Goal: Task Accomplishment & Management: Use online tool/utility

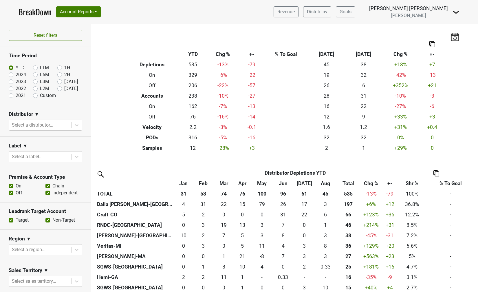
click at [454, 11] on img at bounding box center [456, 12] width 7 height 7
click at [435, 44] on link "Logout" at bounding box center [437, 41] width 46 height 9
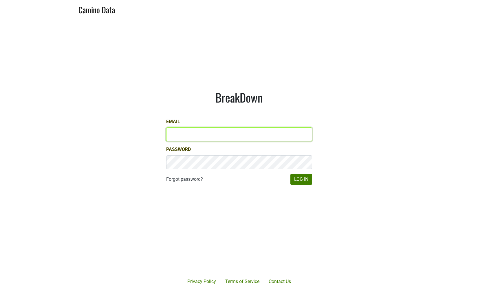
type input "[EMAIL_ADDRESS][DOMAIN_NAME]"
click at [173, 135] on input "[EMAIL_ADDRESS][DOMAIN_NAME]" at bounding box center [239, 135] width 146 height 14
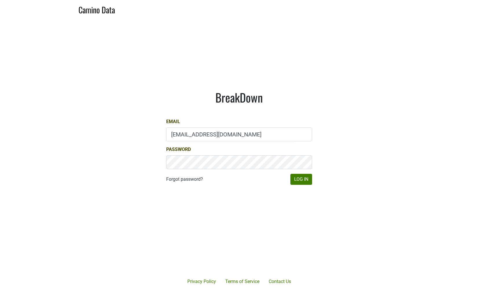
click at [206, 101] on h1 "BreakDown" at bounding box center [239, 97] width 146 height 14
click at [305, 181] on button "Log In" at bounding box center [302, 179] width 22 height 11
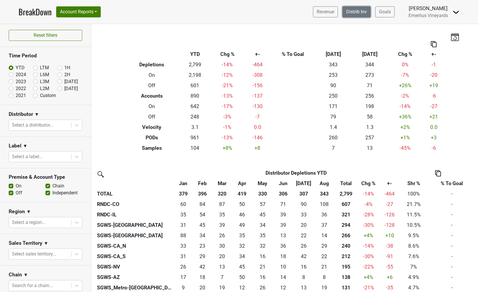
click at [350, 10] on link "Distrib Inv" at bounding box center [357, 11] width 28 height 11
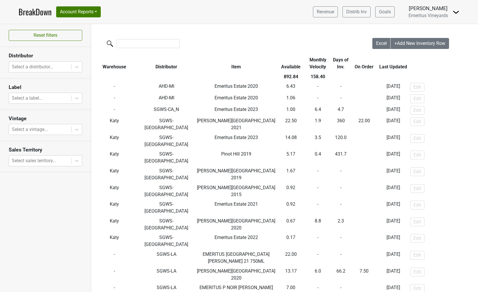
click at [148, 64] on th "Distributor" at bounding box center [166, 63] width 57 height 17
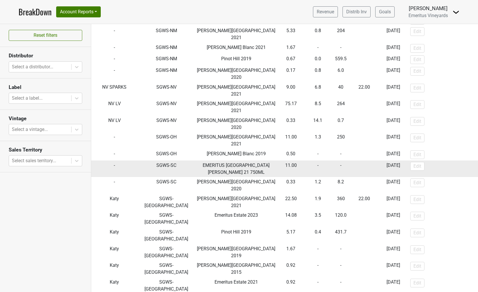
scroll to position [860, 0]
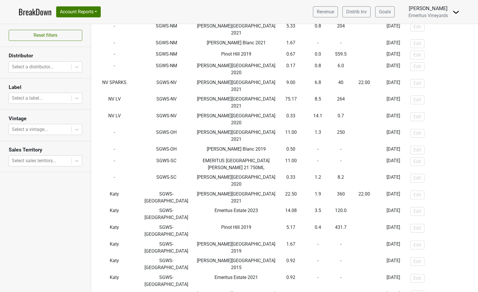
click at [38, 13] on link "BreakDown" at bounding box center [35, 12] width 33 height 12
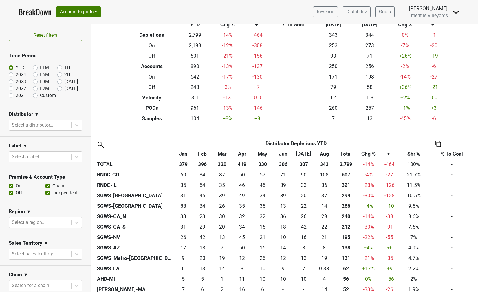
scroll to position [32, 0]
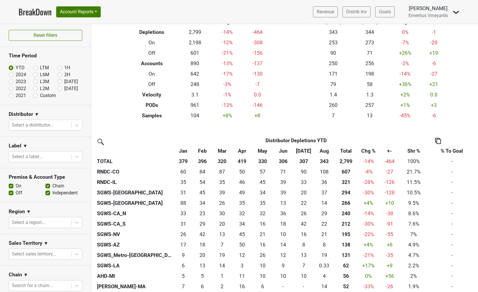
click at [104, 163] on th "TOTAL" at bounding box center [135, 161] width 79 height 10
click at [109, 153] on th "&nbsp;: activate to sort column ascending" at bounding box center [135, 151] width 79 height 10
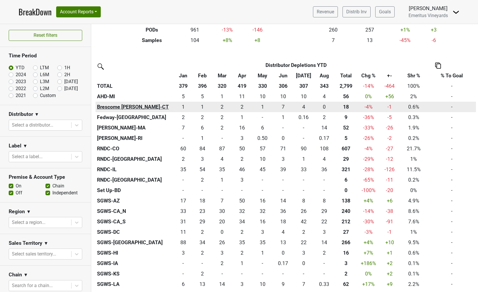
scroll to position [78, 0]
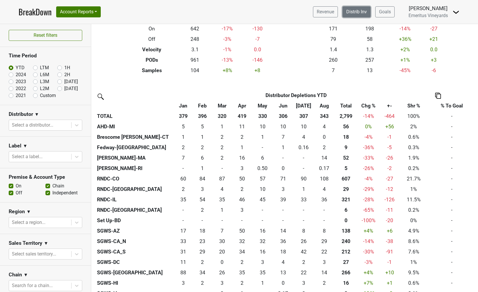
click at [354, 12] on link "Distrib Inv" at bounding box center [357, 11] width 28 height 11
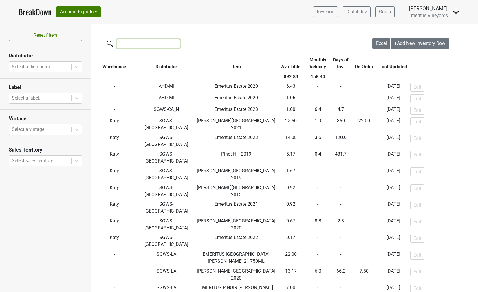
click at [123, 41] on input "search" at bounding box center [148, 43] width 63 height 9
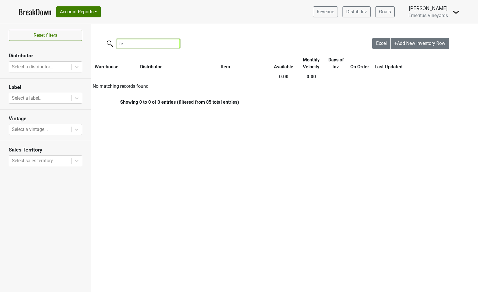
type input "fed"
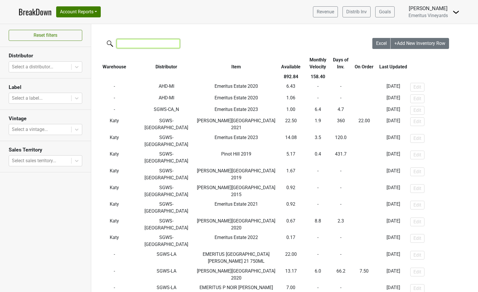
click at [140, 43] on input "search" at bounding box center [148, 43] width 63 height 9
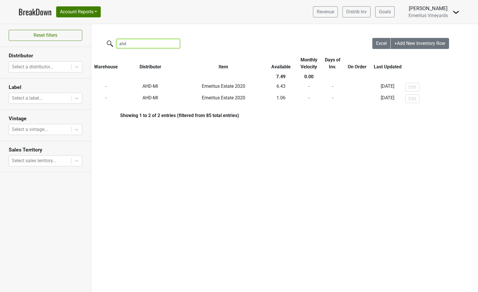
type input "ahd"
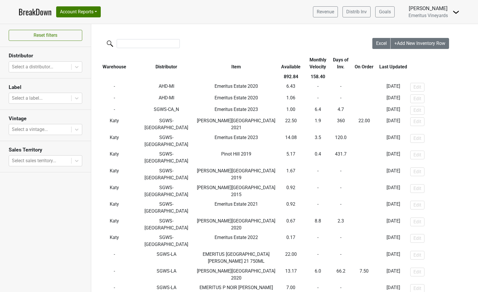
click at [34, 10] on link "BreakDown" at bounding box center [35, 12] width 33 height 12
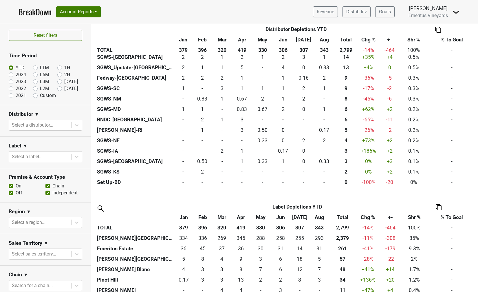
scroll to position [364, 0]
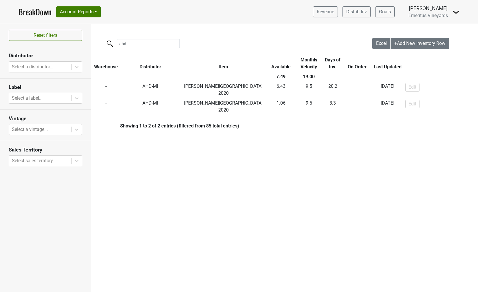
type input "ahd-"
drag, startPoint x: 137, startPoint y: 46, endPoint x: 63, endPoint y: 44, distance: 74.8
click at [63, 44] on div "Reset filters Distributor Select a distributor... Label Select a label... Vinta…" at bounding box center [239, 158] width 478 height 268
click at [129, 42] on input "ahd-" at bounding box center [148, 43] width 63 height 9
drag, startPoint x: 134, startPoint y: 42, endPoint x: 108, endPoint y: 42, distance: 26.4
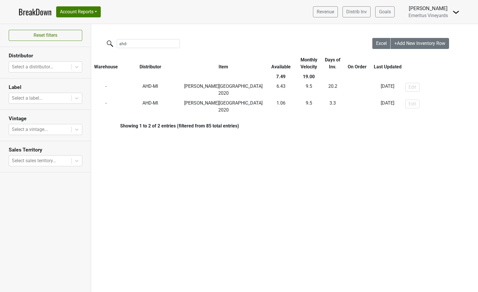
click at [108, 42] on label "ahd-" at bounding box center [136, 43] width 63 height 10
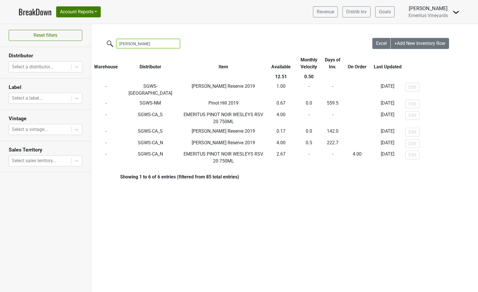
drag, startPoint x: 132, startPoint y: 41, endPoint x: 109, endPoint y: 41, distance: 23.2
click at [109, 41] on label "[PERSON_NAME]" at bounding box center [136, 43] width 63 height 10
click at [117, 41] on input "[PERSON_NAME]" at bounding box center [148, 43] width 63 height 9
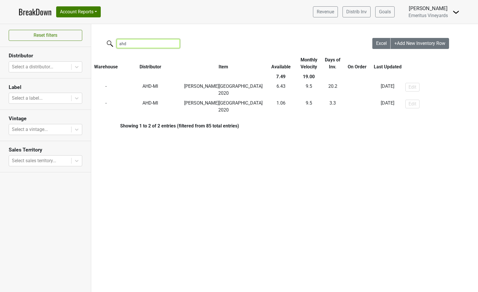
type input "ahd"
click at [38, 9] on link "BreakDown" at bounding box center [35, 12] width 33 height 12
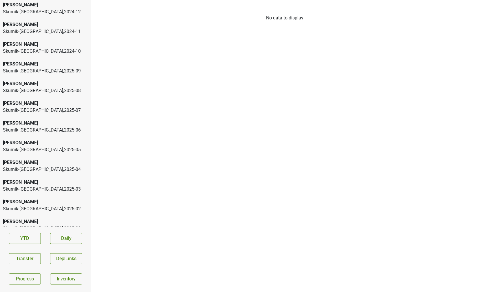
scroll to position [1350, 0]
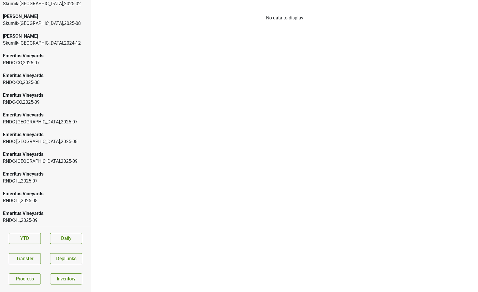
click at [33, 120] on div "RNDC-GA , 2025 - 07" at bounding box center [45, 122] width 85 height 7
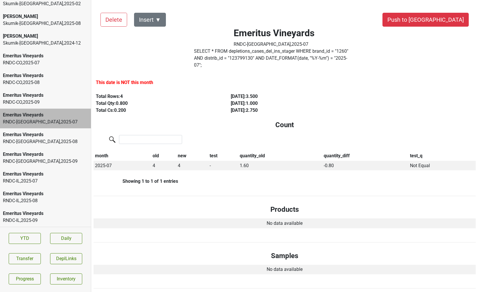
click at [51, 207] on div "Emeritus Vineyards RNDC-IL , 2025 - 08" at bounding box center [45, 198] width 91 height 20
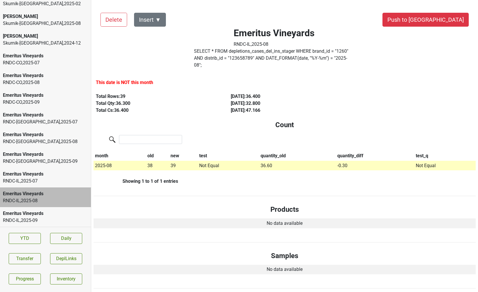
click at [51, 215] on div "Emeritus Vineyards" at bounding box center [45, 213] width 85 height 7
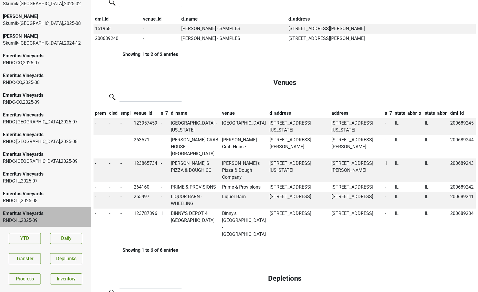
scroll to position [217, 0]
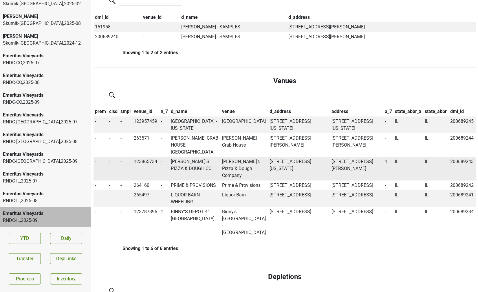
click at [179, 157] on td "ROBERT'S PIZZA & DOUGH CO" at bounding box center [195, 169] width 51 height 24
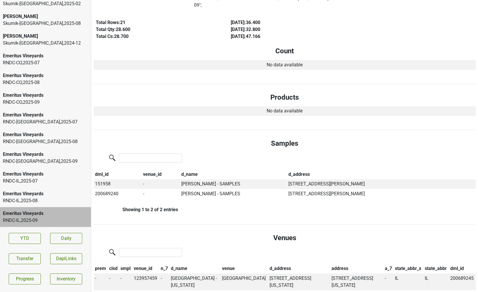
scroll to position [0, 0]
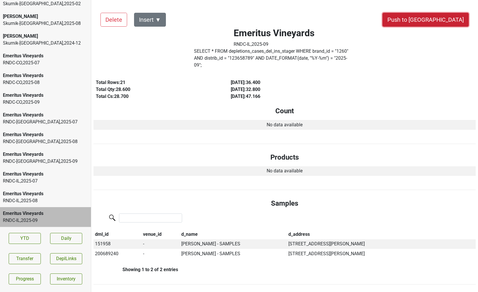
click at [444, 21] on button "Push to DC" at bounding box center [426, 20] width 86 height 14
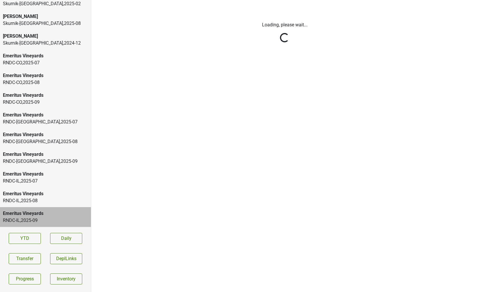
scroll to position [1330, 0]
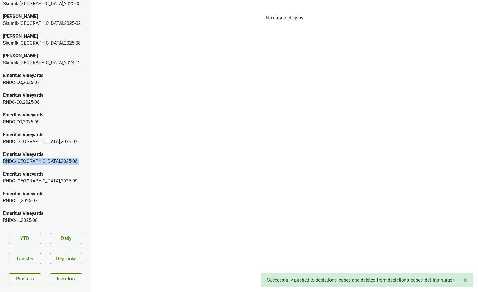
drag, startPoint x: 59, startPoint y: 156, endPoint x: 45, endPoint y: 170, distance: 19.9
click at [45, 170] on div "Donnachadh Skurnik-CA , 2024 - 12 Donnachadh Skurnik-CA , 2025 - 08 Donnachadh …" at bounding box center [45, 113] width 91 height 227
click at [44, 171] on div "Emeritus Vineyards" at bounding box center [45, 174] width 85 height 7
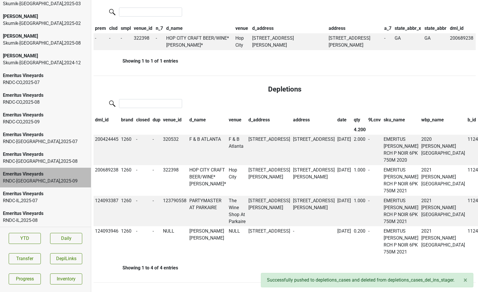
scroll to position [0, 0]
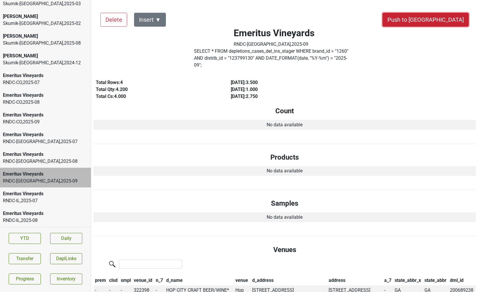
click at [446, 21] on button "Push to [GEOGRAPHIC_DATA]" at bounding box center [426, 20] width 86 height 14
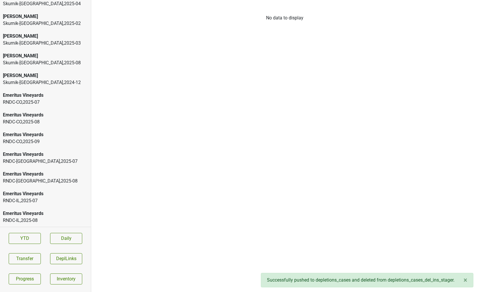
scroll to position [1310, 0]
click at [48, 137] on div "Emeritus Vineyards" at bounding box center [45, 134] width 85 height 7
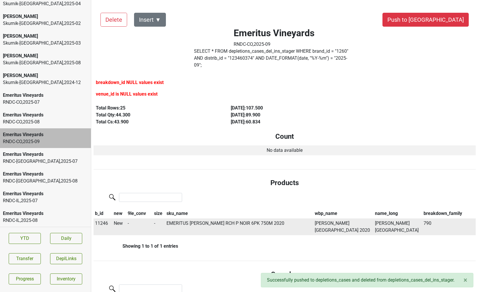
click at [101, 221] on span "11246" at bounding box center [101, 224] width 13 height 6
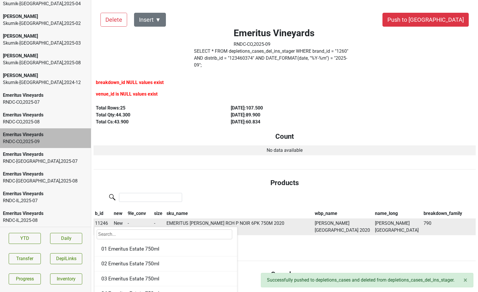
type input "h"
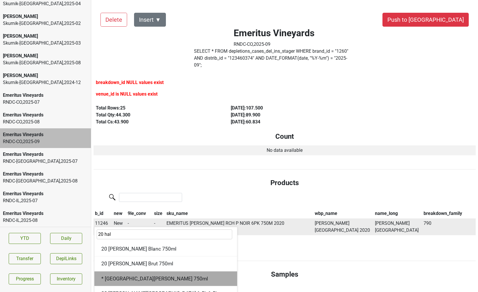
type input "20 hal"
click at [112, 272] on div "* 20 Hallberg Ranch 750ml" at bounding box center [165, 279] width 143 height 15
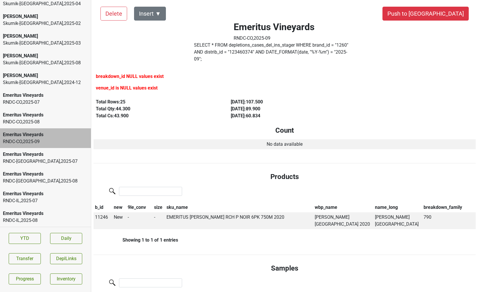
scroll to position [8, 0]
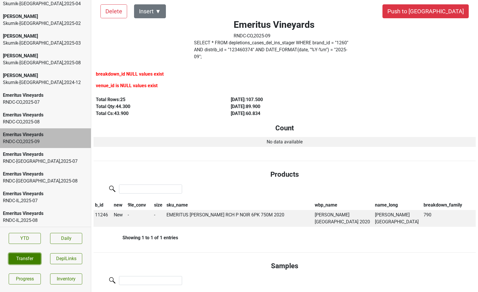
click at [26, 254] on button "Transfer" at bounding box center [25, 258] width 32 height 11
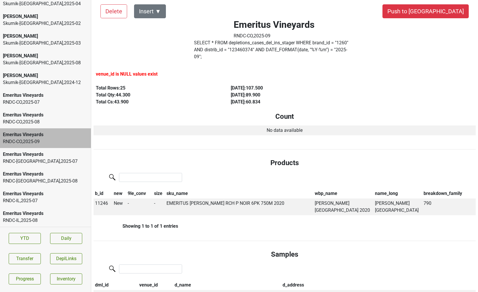
scroll to position [0, 0]
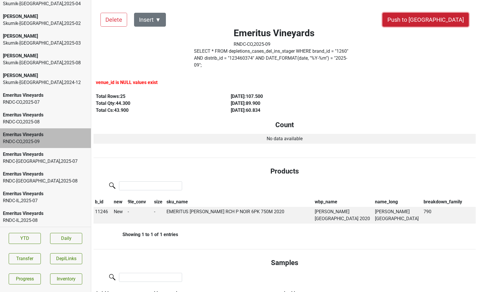
click at [441, 23] on button "Push to [GEOGRAPHIC_DATA]" at bounding box center [426, 20] width 86 height 14
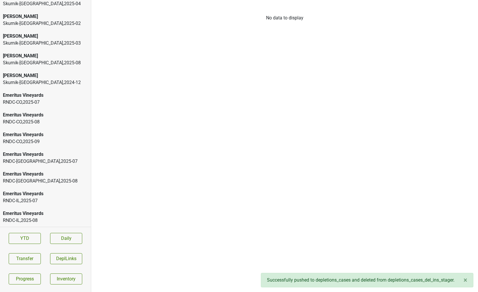
scroll to position [1291, 0]
click at [50, 137] on div "Emeritus Vineyards" at bounding box center [45, 134] width 85 height 7
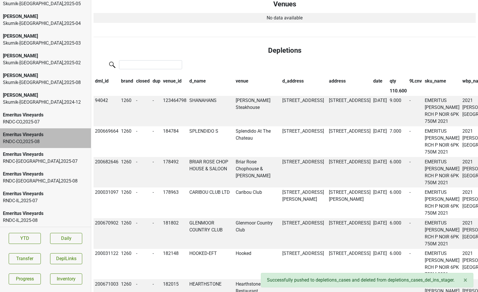
scroll to position [0, 0]
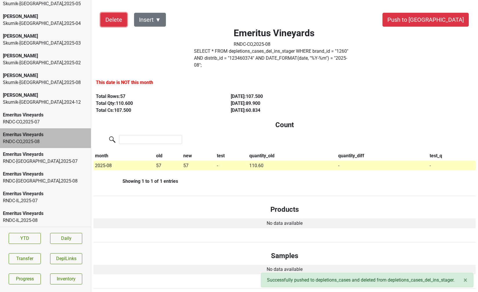
click at [111, 20] on button "Delete" at bounding box center [114, 20] width 27 height 14
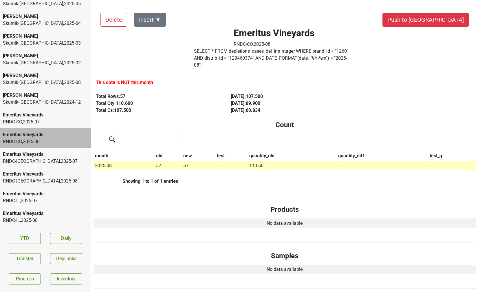
click at [50, 181] on div "RNDC-GA , 2025 - 08" at bounding box center [45, 181] width 85 height 7
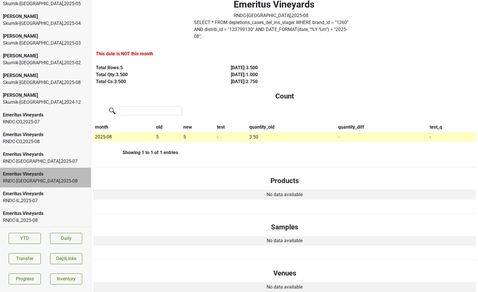
scroll to position [29, 0]
click at [40, 214] on div "Emeritus Vineyards" at bounding box center [45, 213] width 85 height 7
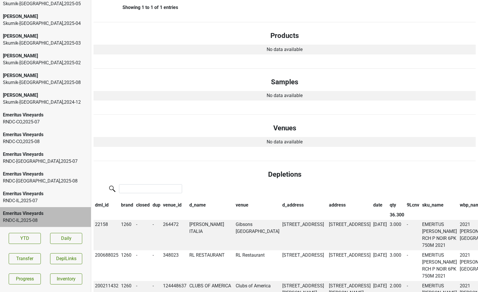
scroll to position [182, 0]
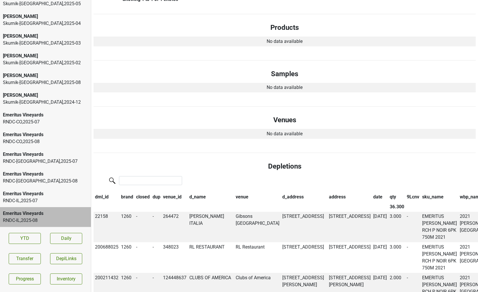
click at [55, 194] on div "Emeritus Vineyards" at bounding box center [45, 193] width 85 height 7
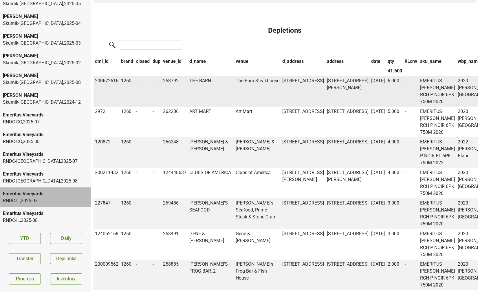
scroll to position [0, 0]
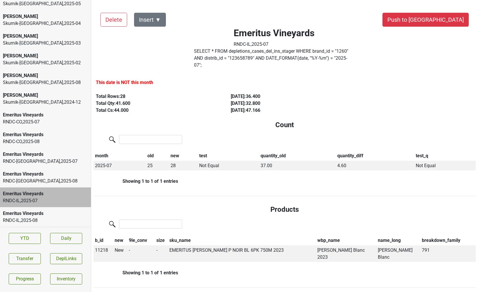
click at [208, 55] on label "SELECT * FROM depletions_cases_del_ins_stager WHERE brand_id = " 1260 " AND dis…" at bounding box center [274, 58] width 161 height 21
click at [248, 58] on label "SELECT * FROM depletions_cases_del_ins_stager WHERE brand_id = " 1260 " AND dis…" at bounding box center [274, 58] width 161 height 21
click at [34, 261] on button "Transfer" at bounding box center [25, 258] width 32 height 11
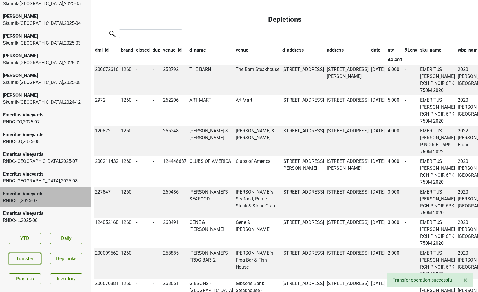
scroll to position [400, 0]
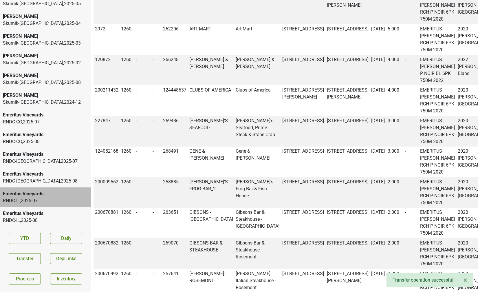
click at [23, 162] on div "RNDC-GA , 2025 - 07" at bounding box center [45, 161] width 85 height 7
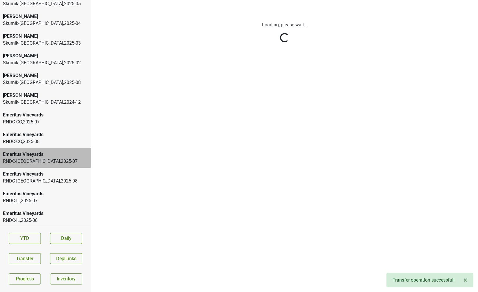
scroll to position [0, 0]
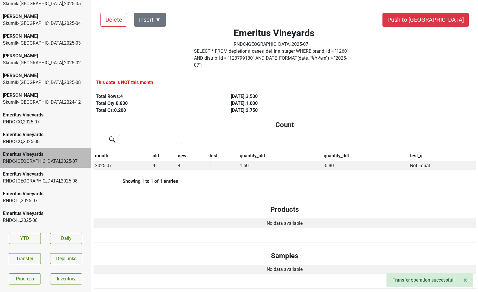
click at [22, 120] on div "RNDC-CO , 2025 - 07" at bounding box center [45, 122] width 85 height 7
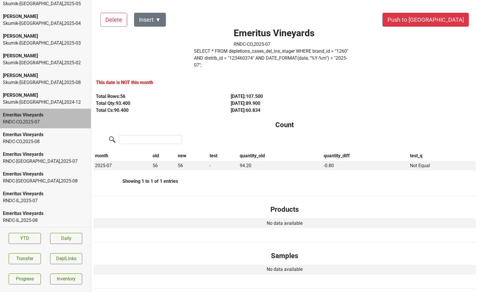
click at [237, 58] on label "SELECT * FROM depletions_cases_del_ins_stager WHERE brand_id = " 1260 " AND dis…" at bounding box center [274, 58] width 161 height 21
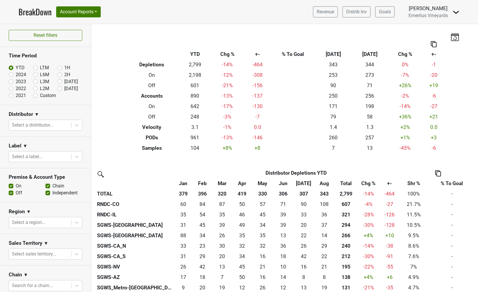
click at [107, 177] on th "Distributor" at bounding box center [144, 173] width 97 height 10
click at [98, 176] on img at bounding box center [100, 173] width 9 height 9
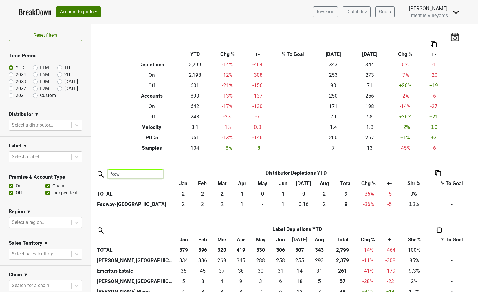
type input "fedw"
click at [44, 13] on link "BreakDown" at bounding box center [35, 12] width 33 height 12
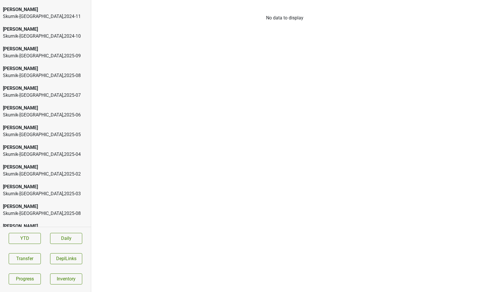
scroll to position [1291, 0]
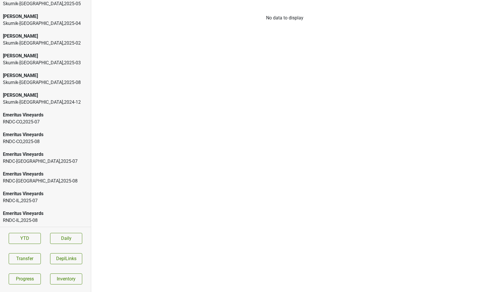
click at [32, 219] on div "RNDC-IL , 2025 - 08" at bounding box center [45, 220] width 85 height 7
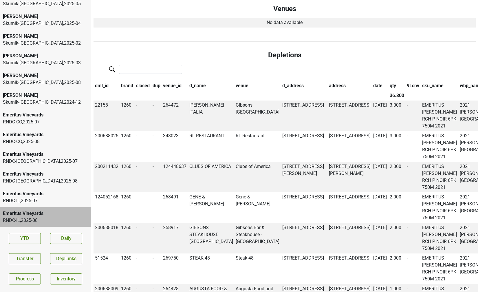
scroll to position [0, 0]
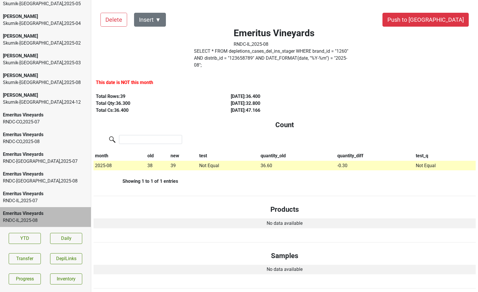
click at [260, 61] on label "SELECT * FROM depletions_cases_del_ins_stager WHERE brand_id = " 1260 " AND dis…" at bounding box center [274, 58] width 161 height 21
click at [24, 262] on button "Transfer" at bounding box center [25, 258] width 32 height 11
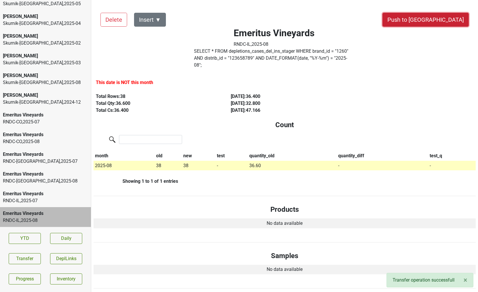
click at [436, 23] on button "Push to [GEOGRAPHIC_DATA]" at bounding box center [426, 20] width 86 height 14
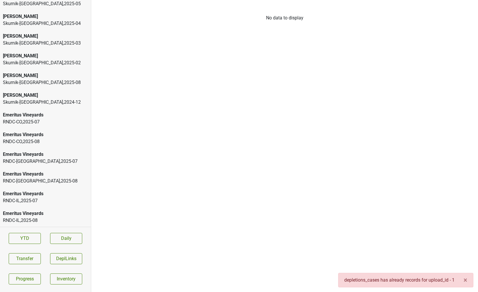
click at [52, 214] on div "Emeritus Vineyards" at bounding box center [45, 213] width 85 height 7
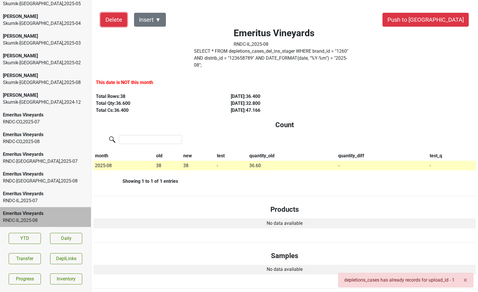
click at [106, 22] on button "Delete" at bounding box center [114, 20] width 27 height 14
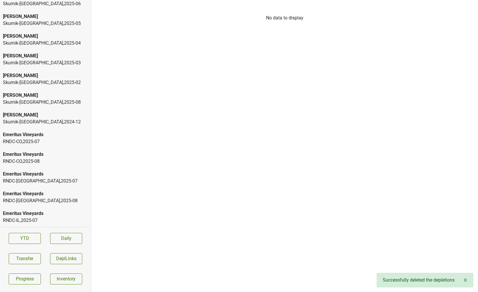
scroll to position [1271, 0]
click at [34, 197] on div "RNDC-GA , 2025 - 08" at bounding box center [45, 200] width 85 height 7
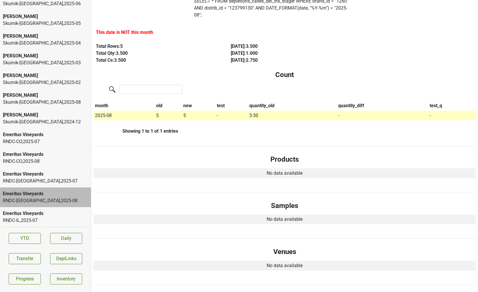
scroll to position [0, 0]
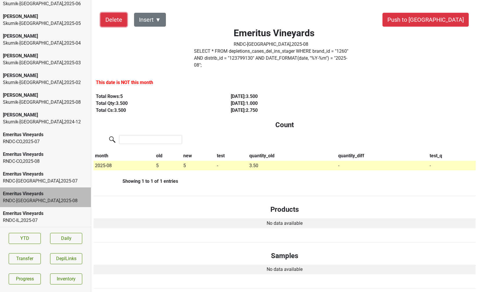
click at [110, 25] on button "Delete" at bounding box center [114, 20] width 27 height 14
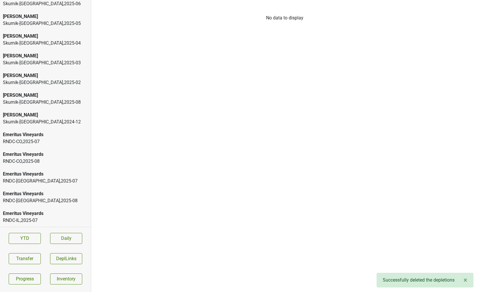
scroll to position [1251, 0]
click at [49, 173] on div "Emeritus Vineyards" at bounding box center [45, 174] width 85 height 7
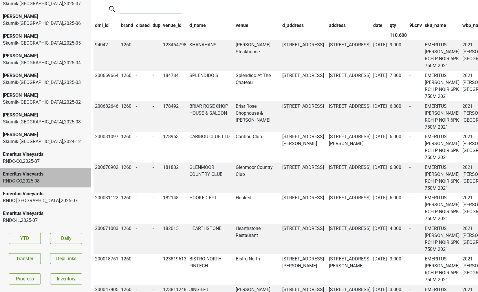
scroll to position [0, 0]
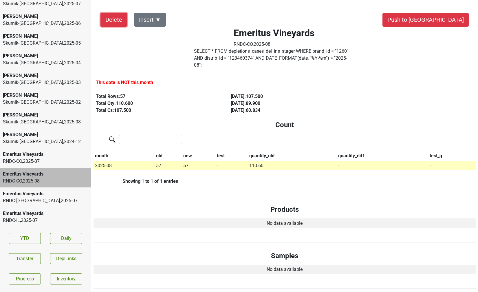
click at [116, 24] on button "Delete" at bounding box center [114, 20] width 27 height 14
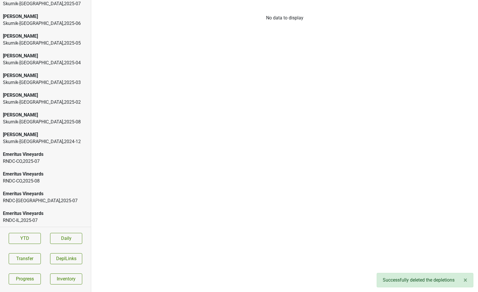
scroll to position [1231, 0]
click at [34, 178] on div "RNDC-CO , 2025 - 07" at bounding box center [45, 181] width 85 height 7
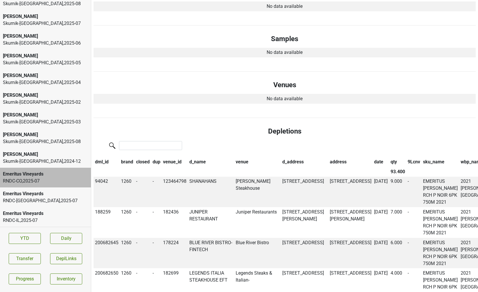
scroll to position [0, 0]
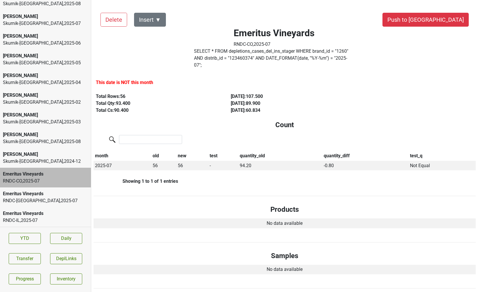
click at [223, 56] on label "SELECT * FROM depletions_cases_del_ins_stager WHERE brand_id = " 1260 " AND dis…" at bounding box center [274, 58] width 161 height 21
click at [21, 257] on button "Transfer" at bounding box center [25, 258] width 32 height 11
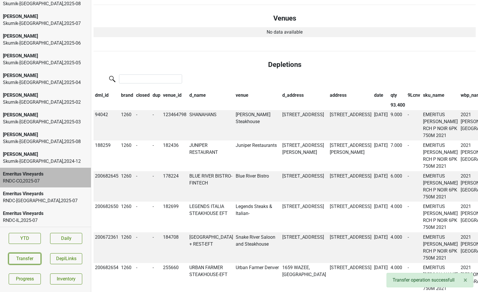
scroll to position [285, 0]
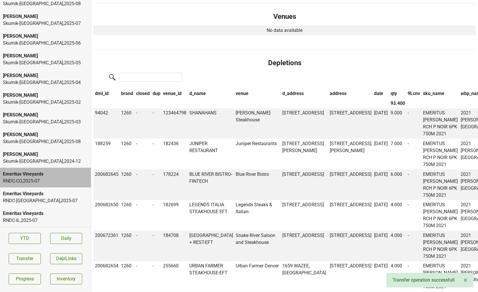
click at [40, 211] on div "Emeritus Vineyards" at bounding box center [45, 213] width 85 height 7
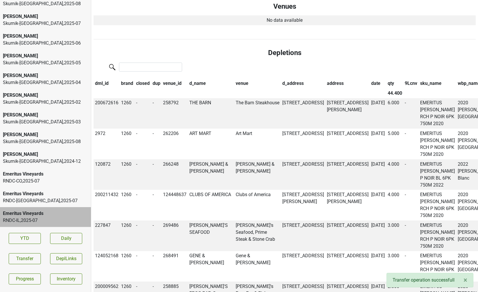
scroll to position [302, 0]
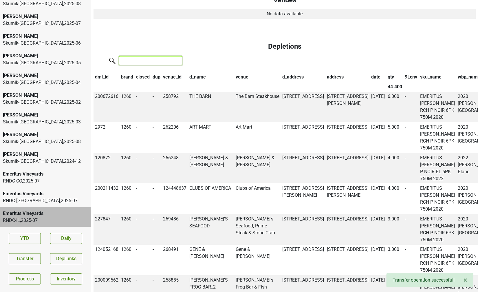
click at [153, 56] on input "search" at bounding box center [150, 60] width 63 height 9
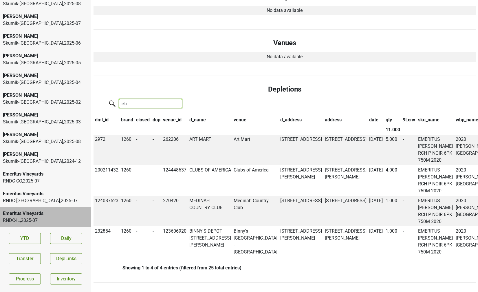
scroll to position [219, 0]
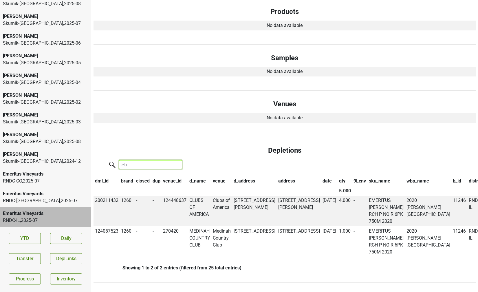
type input "club"
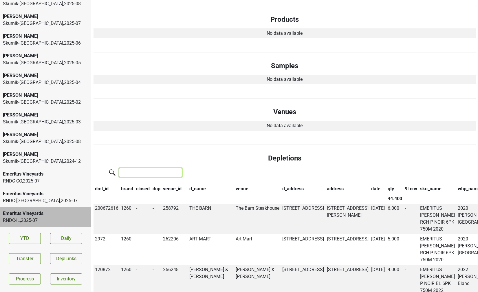
scroll to position [0, 0]
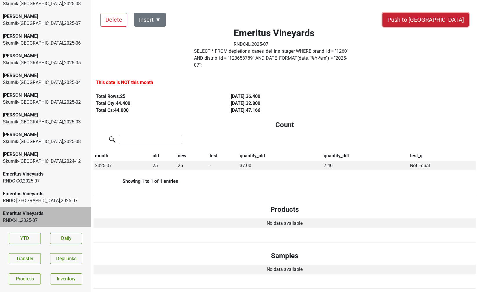
click at [447, 21] on button "Push to [GEOGRAPHIC_DATA]" at bounding box center [426, 20] width 86 height 14
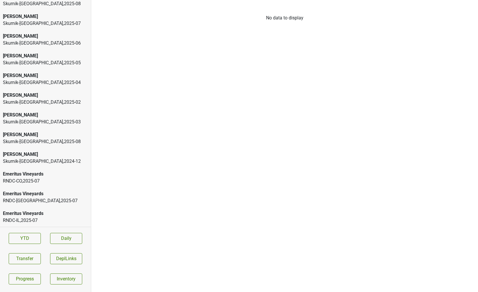
click at [30, 188] on div "Emeritus Vineyards RNDC-GA , 2025 - 07" at bounding box center [45, 198] width 91 height 20
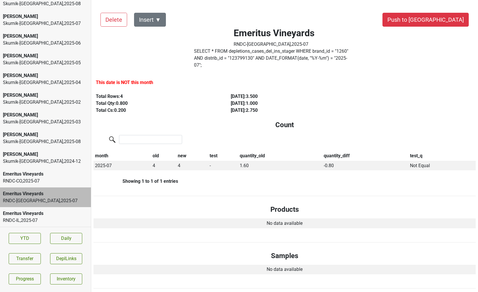
click at [212, 50] on label "SELECT * FROM depletions_cases_del_ins_stager WHERE brand_id = " 1260 " AND dis…" at bounding box center [274, 58] width 161 height 21
click at [25, 263] on button "Transfer" at bounding box center [25, 258] width 32 height 11
click at [441, 18] on button "Push to [GEOGRAPHIC_DATA]" at bounding box center [426, 20] width 86 height 14
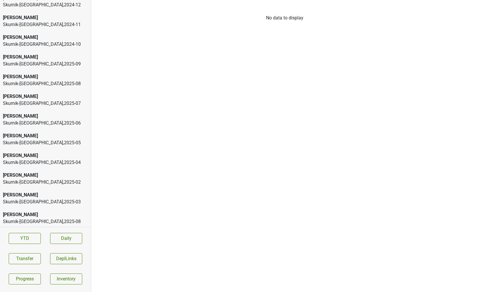
scroll to position [1231, 0]
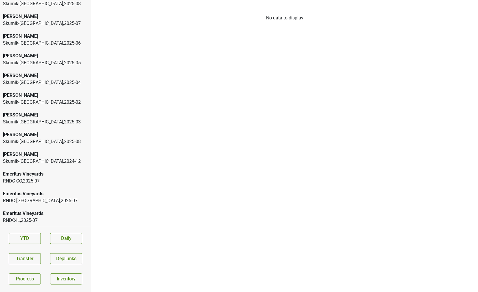
click at [38, 196] on div "Emeritus Vineyards" at bounding box center [45, 193] width 85 height 7
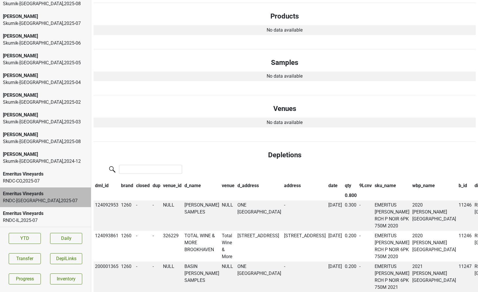
scroll to position [0, 0]
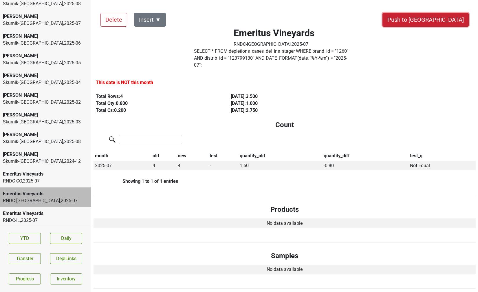
click at [442, 24] on button "Push to [GEOGRAPHIC_DATA]" at bounding box center [426, 20] width 86 height 14
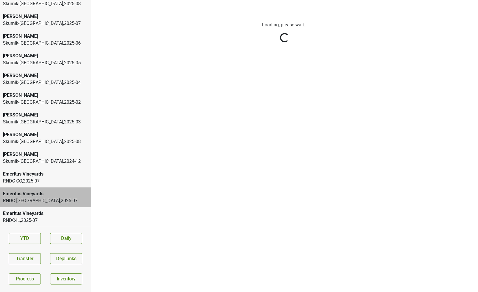
scroll to position [1212, 0]
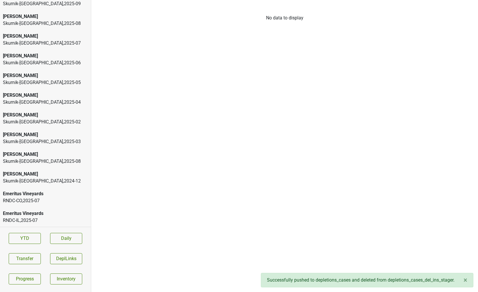
click at [41, 200] on div "RNDC-CO , 2025 - 07" at bounding box center [45, 200] width 85 height 7
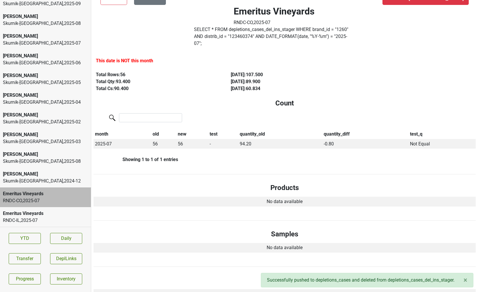
scroll to position [23, 0]
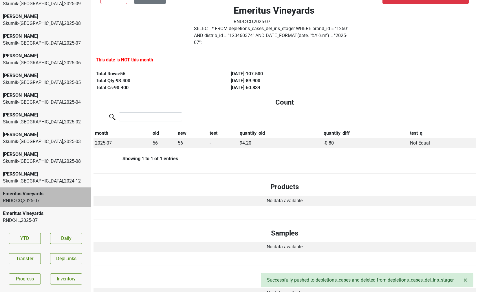
click at [49, 218] on div "RNDC-[GEOGRAPHIC_DATA] , 2025 - 07" at bounding box center [45, 220] width 85 height 7
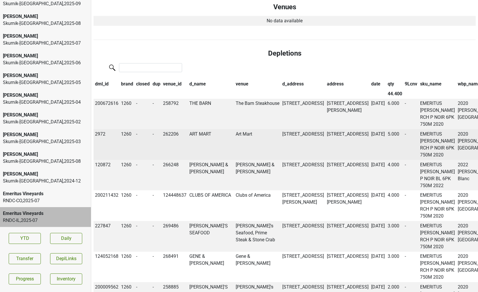
scroll to position [296, 0]
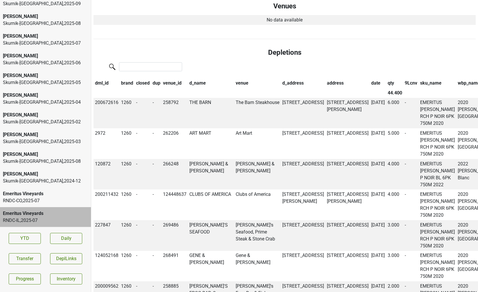
click at [60, 194] on div "Emeritus Vineyards" at bounding box center [45, 193] width 85 height 7
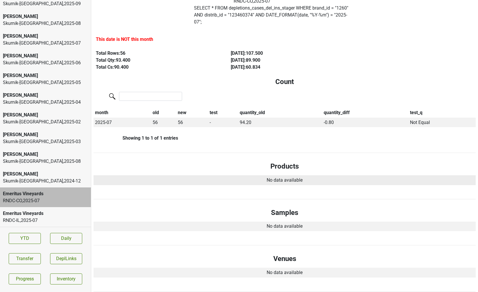
scroll to position [43, 0]
click at [51, 214] on div "Emeritus Vineyards" at bounding box center [45, 213] width 85 height 7
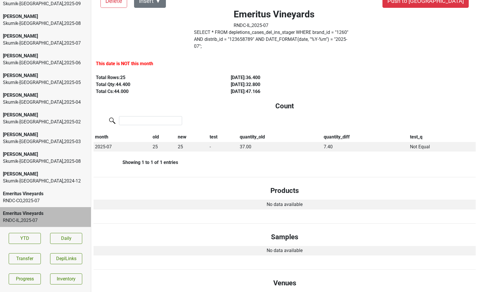
scroll to position [0, 0]
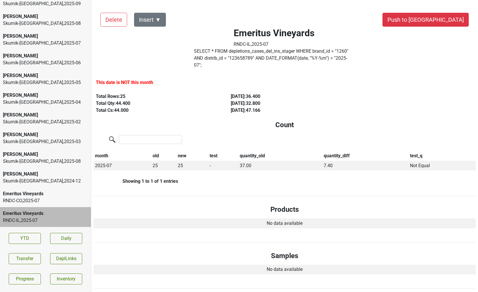
click at [254, 60] on label "SELECT * FROM depletions_cases_del_ins_stager WHERE brand_id = " 1260 " AND dis…" at bounding box center [274, 58] width 161 height 21
click at [48, 198] on div "RNDC-CO , 2025 - 07" at bounding box center [45, 200] width 85 height 7
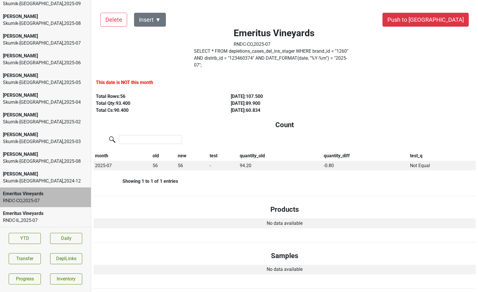
click at [216, 59] on label "SELECT * FROM depletions_cases_del_ins_stager WHERE brand_id = " 1260 " AND dis…" at bounding box center [274, 58] width 161 height 21
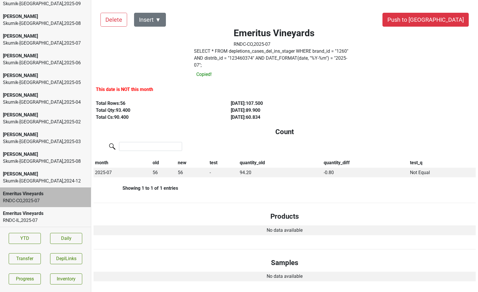
click at [216, 59] on label "SELECT * FROM depletions_cases_del_ins_stager WHERE brand_id = " 1260 " AND dis…" at bounding box center [274, 58] width 161 height 21
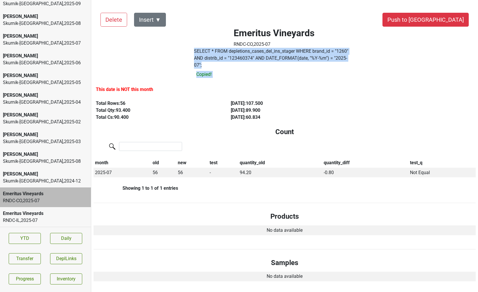
click at [216, 59] on label "SELECT * FROM depletions_cases_del_ins_stager WHERE brand_id = " 1260 " AND dis…" at bounding box center [274, 58] width 161 height 21
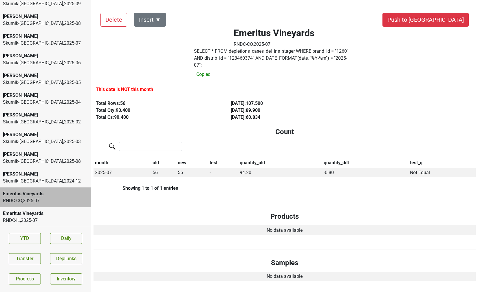
click at [216, 59] on label "SELECT * FROM depletions_cases_del_ins_stager WHERE brand_id = " 1260 " AND dis…" at bounding box center [274, 58] width 161 height 21
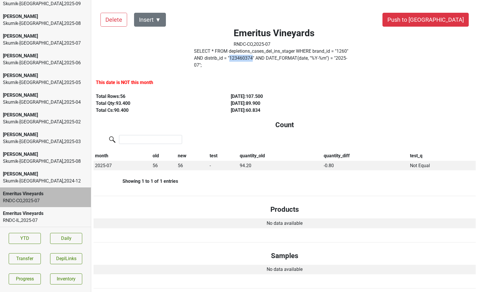
copy label "123460374"
click at [15, 214] on div "Emeritus Vineyards" at bounding box center [45, 213] width 85 height 7
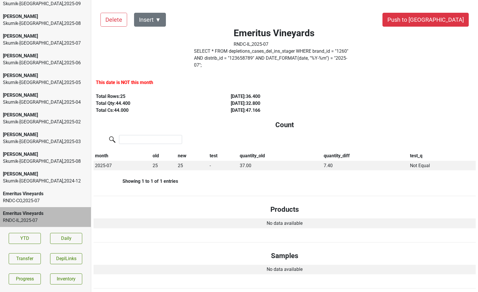
click at [213, 58] on label "SELECT * FROM depletions_cases_del_ins_stager WHERE brand_id = " 1260 " AND dis…" at bounding box center [274, 58] width 161 height 21
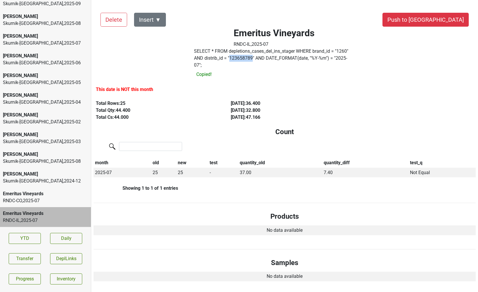
click at [213, 58] on label "SELECT * FROM depletions_cases_del_ins_stager WHERE brand_id = " 1260 " AND dis…" at bounding box center [274, 58] width 161 height 21
copy label "123658789"
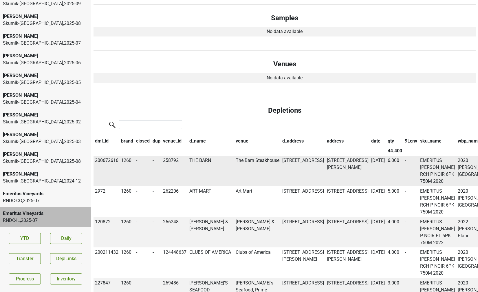
scroll to position [248, 0]
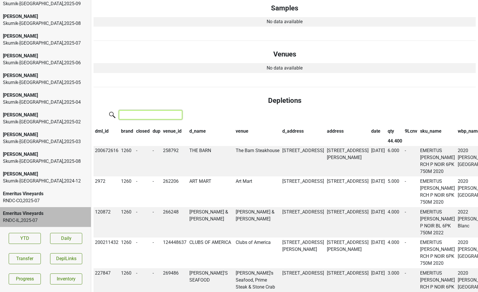
click at [145, 110] on input "search" at bounding box center [150, 114] width 63 height 9
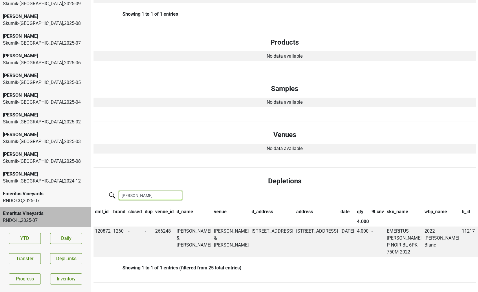
scroll to position [0, 0]
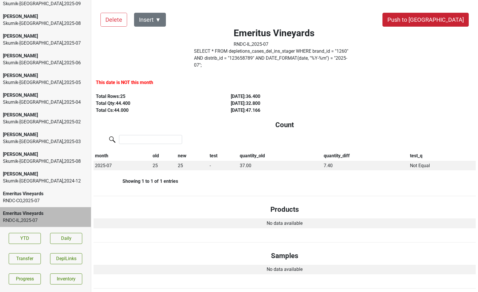
type input "woll"
click at [443, 23] on button "Push to DC" at bounding box center [426, 20] width 86 height 14
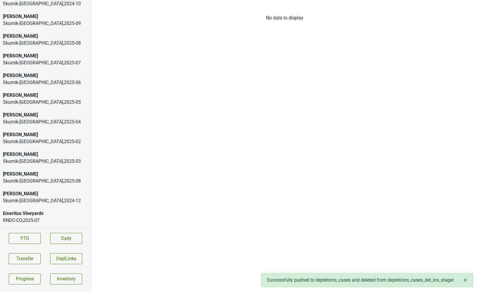
scroll to position [1192, 0]
click at [42, 218] on div "RNDC-CO , 2025 - 07" at bounding box center [45, 220] width 85 height 7
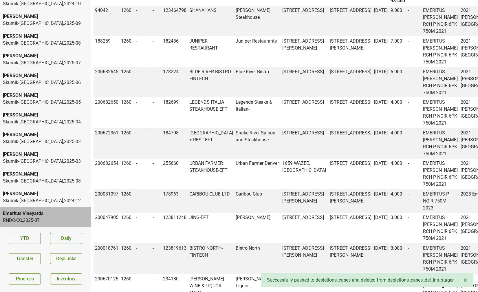
scroll to position [0, 0]
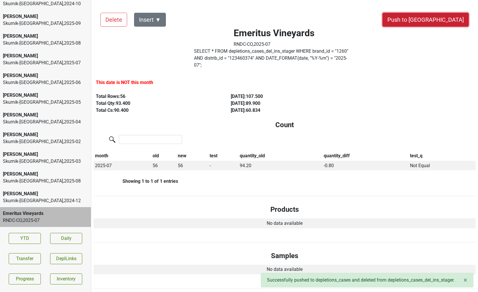
click at [441, 20] on button "Push to DC" at bounding box center [426, 20] width 86 height 14
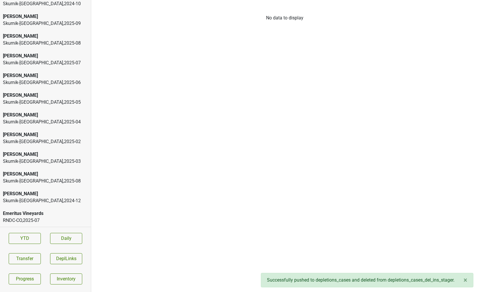
scroll to position [1172, 0]
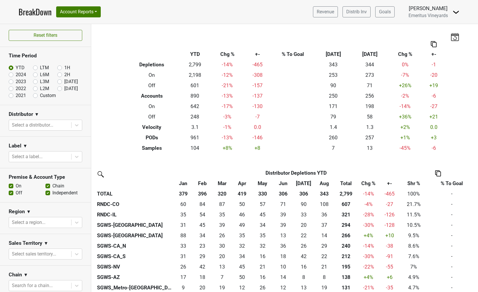
click at [64, 89] on label "Sep '25" at bounding box center [71, 88] width 14 height 7
click at [60, 89] on input "Sep '25" at bounding box center [68, 88] width 23 height 6
radio input "true"
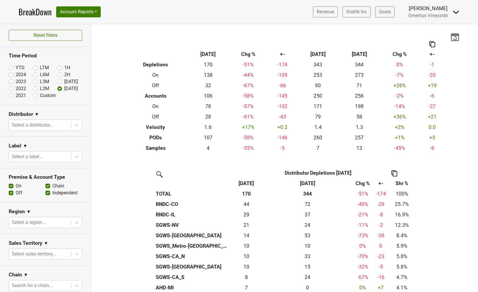
click at [160, 174] on img at bounding box center [158, 173] width 9 height 9
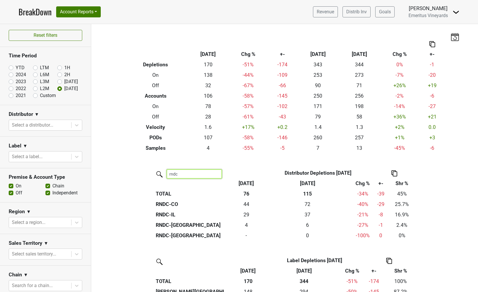
type input "rndc"
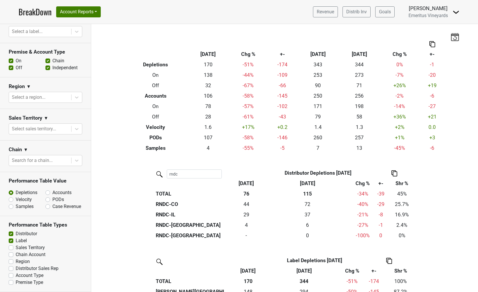
click at [16, 208] on label "Samples" at bounding box center [25, 206] width 18 height 7
click at [12, 208] on input "Samples" at bounding box center [26, 206] width 35 height 6
radio input "true"
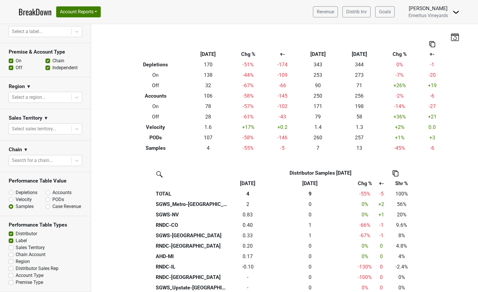
click at [161, 172] on img at bounding box center [158, 173] width 9 height 9
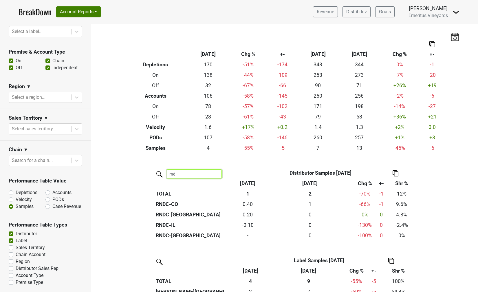
type input "rnd"
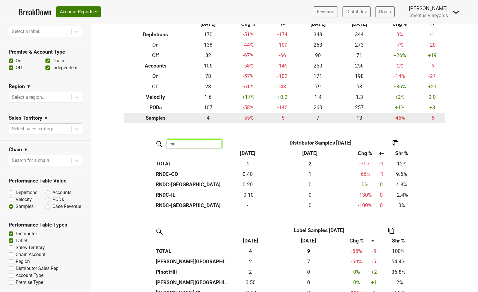
scroll to position [30, 0]
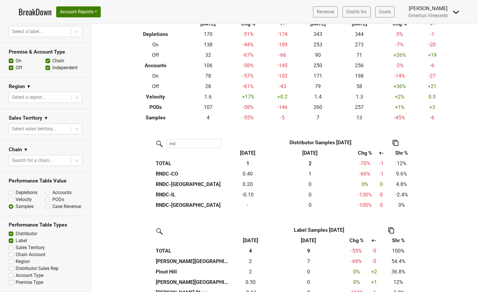
click at [45, 10] on link "BreakDown" at bounding box center [35, 12] width 33 height 12
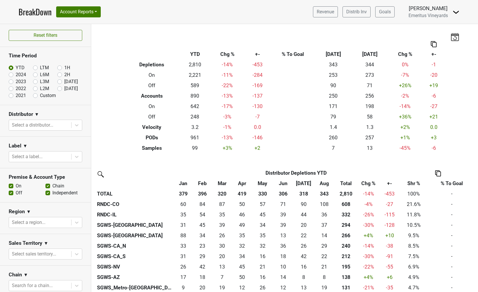
click at [100, 173] on img at bounding box center [100, 173] width 9 height 9
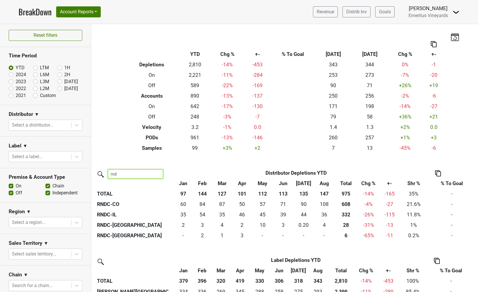
type input "rndc"
click at [159, 175] on input "rndc" at bounding box center [135, 174] width 55 height 9
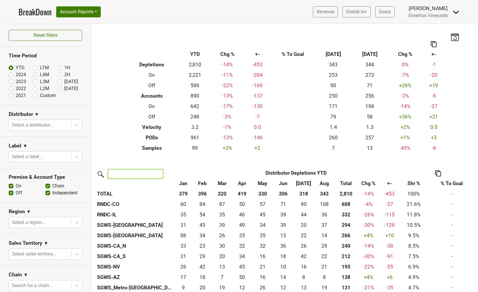
click at [148, 173] on input "search" at bounding box center [135, 174] width 55 height 9
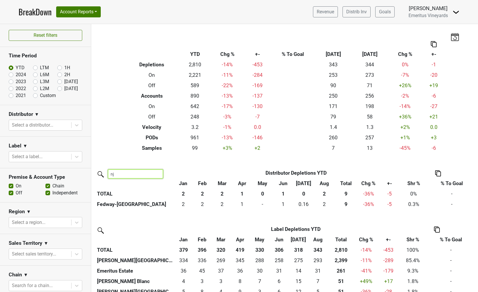
type input "n"
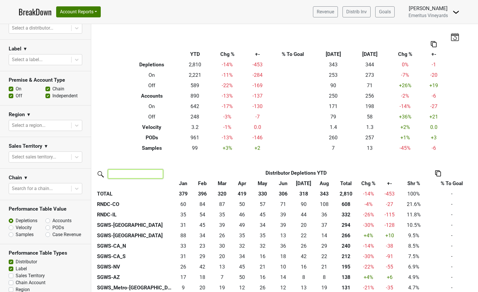
scroll to position [125, 0]
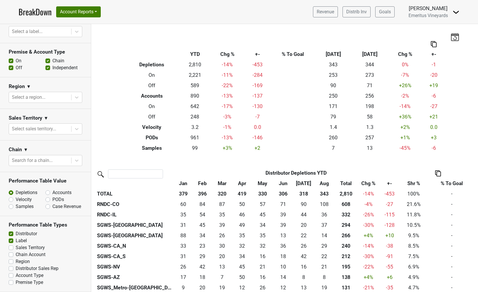
click at [16, 262] on label "Region" at bounding box center [23, 261] width 14 height 7
click at [13, 262] on input "Region" at bounding box center [11, 261] width 5 height 6
checkbox input "true"
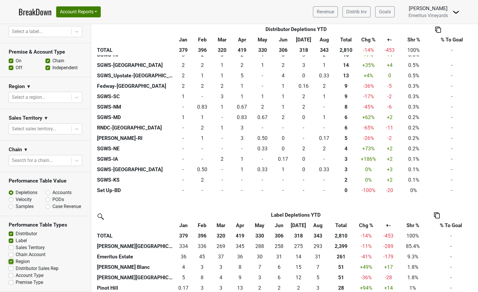
scroll to position [336, 0]
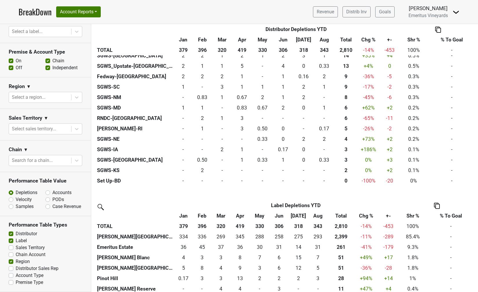
click at [100, 208] on img at bounding box center [100, 206] width 9 height 9
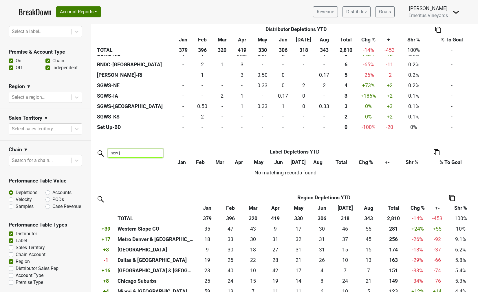
scroll to position [391, 0]
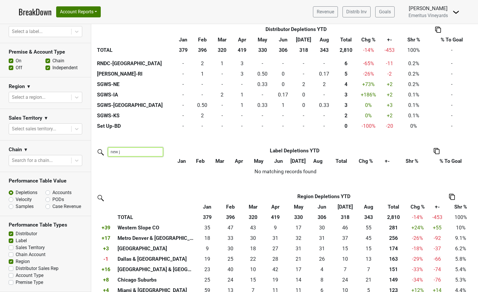
type input "new j"
click at [101, 197] on img at bounding box center [100, 197] width 9 height 9
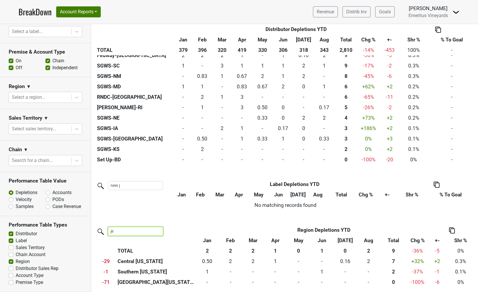
scroll to position [358, 0]
type input "jerse"
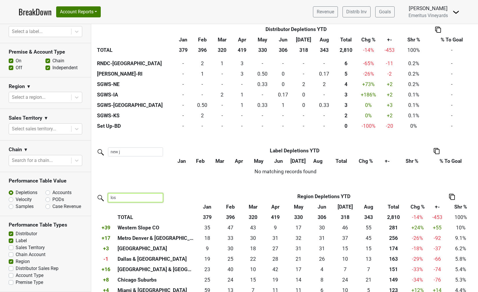
scroll to position [337, 0]
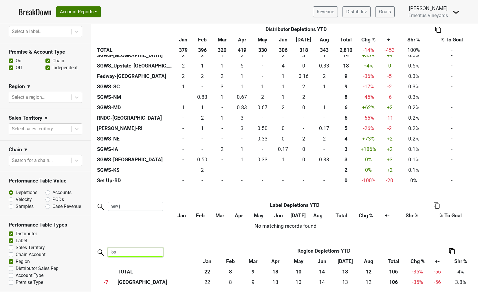
type input "los"
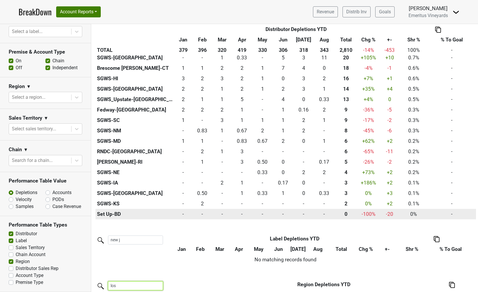
scroll to position [303, 0]
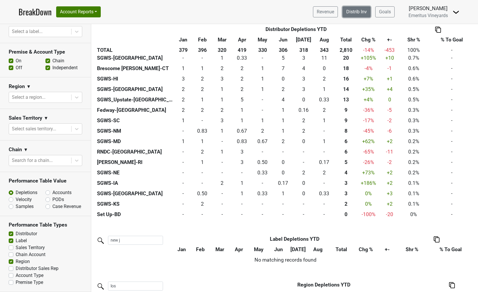
click at [359, 13] on link "Distrib Inv" at bounding box center [357, 11] width 28 height 11
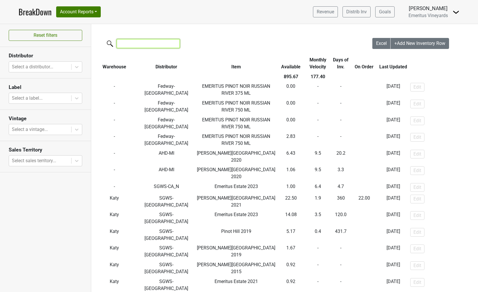
click at [152, 43] on input "search" at bounding box center [148, 43] width 63 height 9
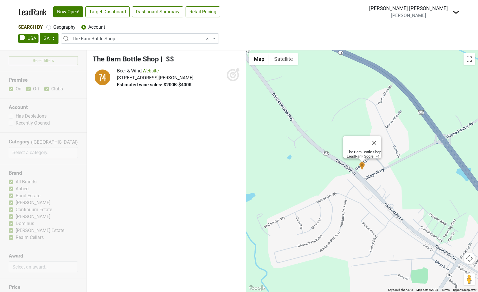
select select "GA"
select select "325162"
select select
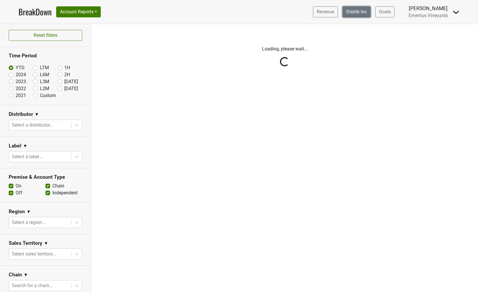
click at [351, 12] on link "Distrib Inv" at bounding box center [357, 11] width 28 height 11
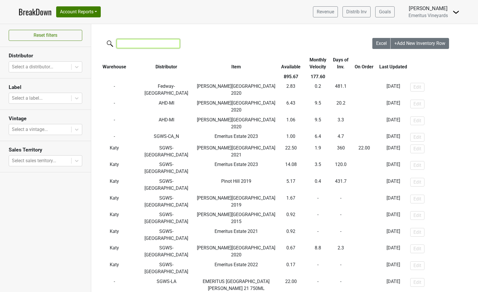
click at [145, 47] on input "search" at bounding box center [148, 43] width 63 height 9
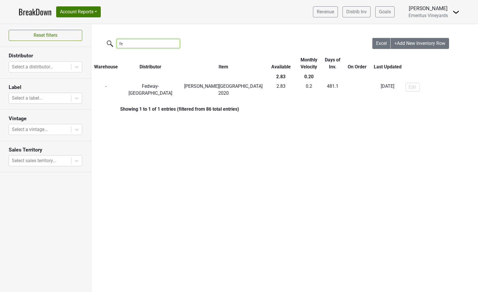
type input "f"
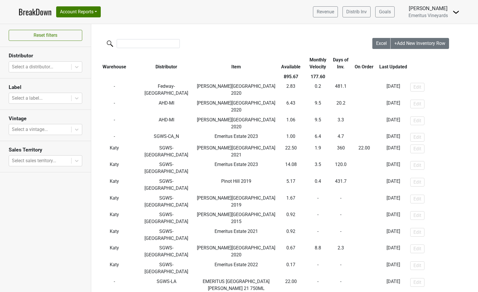
click at [41, 12] on link "BreakDown" at bounding box center [35, 12] width 33 height 12
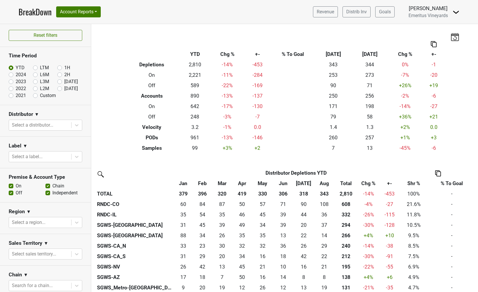
click at [97, 170] on img at bounding box center [100, 173] width 9 height 9
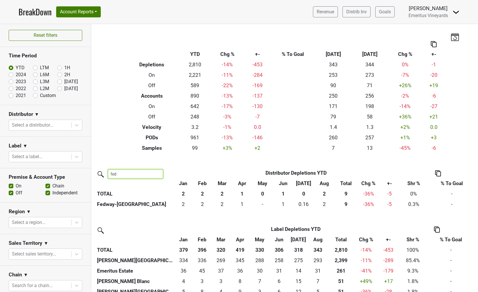
type input "fed"
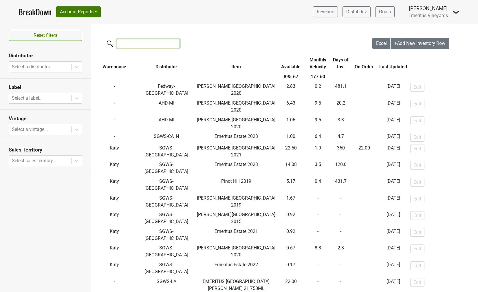
click at [130, 44] on input "search" at bounding box center [148, 43] width 63 height 9
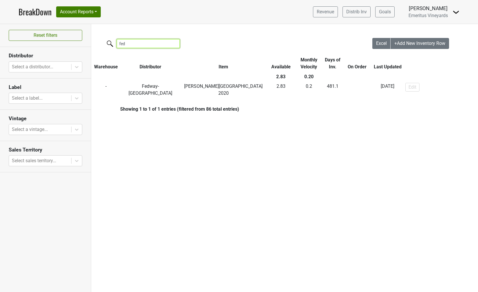
type input "fed"
click at [38, 10] on link "BreakDown" at bounding box center [35, 12] width 33 height 12
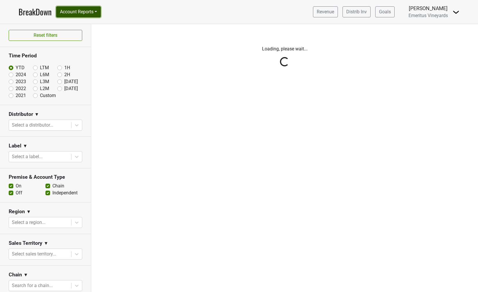
click at [86, 11] on button "Account Reports" at bounding box center [78, 11] width 45 height 11
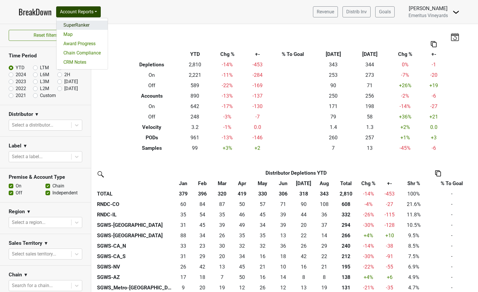
click at [79, 27] on link "SuperRanker" at bounding box center [82, 25] width 51 height 9
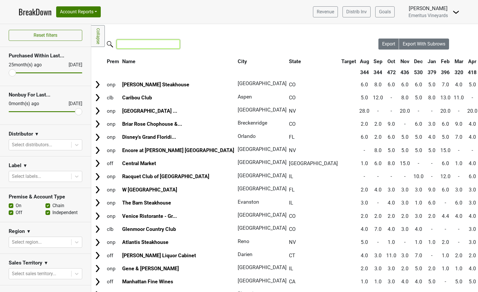
click at [129, 44] on input "search" at bounding box center [148, 44] width 63 height 9
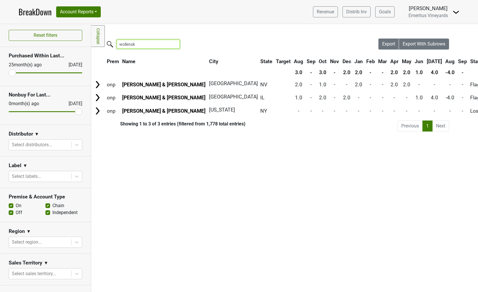
type input "wollensk"
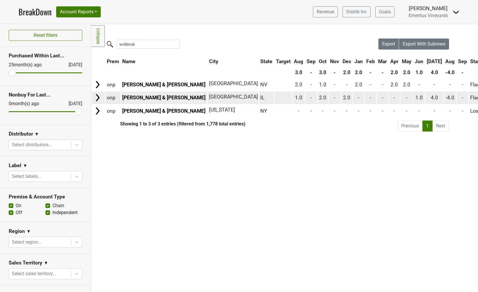
click at [98, 99] on img at bounding box center [97, 97] width 9 height 9
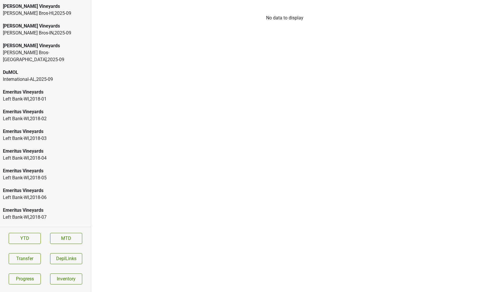
click at [56, 5] on div "[PERSON_NAME] Vineyards" at bounding box center [45, 6] width 85 height 7
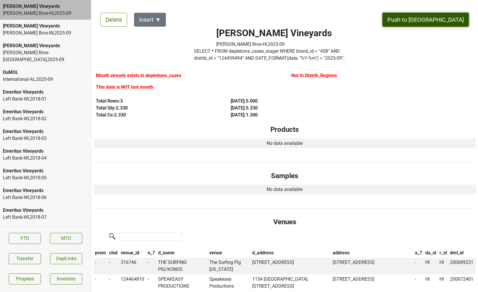
click at [451, 16] on button "Push to [GEOGRAPHIC_DATA]" at bounding box center [426, 20] width 86 height 14
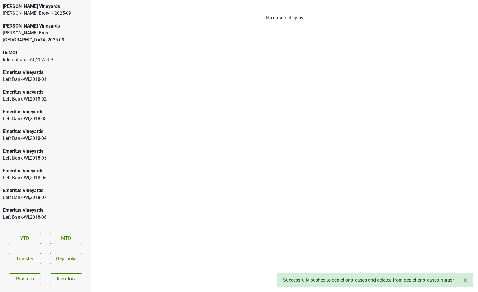
click at [44, 5] on div "[PERSON_NAME] Vineyards" at bounding box center [45, 6] width 85 height 7
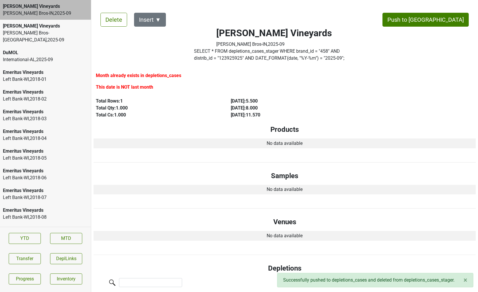
click at [439, 12] on div "Delete Insert ▼ Push to [GEOGRAPHIC_DATA][PERSON_NAME] Vineyards [PERSON_NAME] …" at bounding box center [285, 184] width 383 height 357
click at [451, 21] on button "Push to [GEOGRAPHIC_DATA]" at bounding box center [426, 20] width 86 height 14
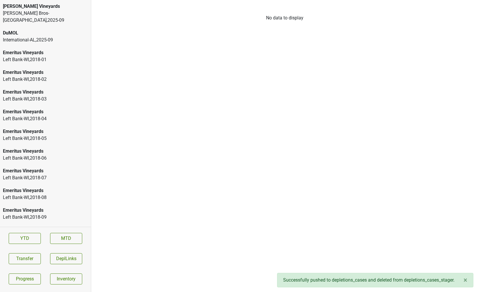
click at [53, 13] on div "[PERSON_NAME] Bros-[GEOGRAPHIC_DATA] , 2025 - 09" at bounding box center [45, 17] width 85 height 14
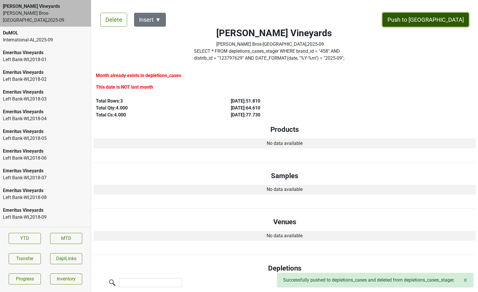
click at [456, 18] on button "Push to [GEOGRAPHIC_DATA]" at bounding box center [426, 20] width 86 height 14
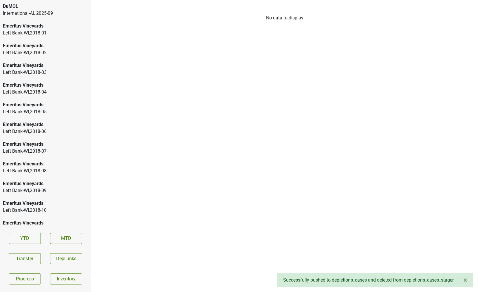
click at [44, 13] on div "International-AL , 2025 - 09" at bounding box center [45, 13] width 85 height 7
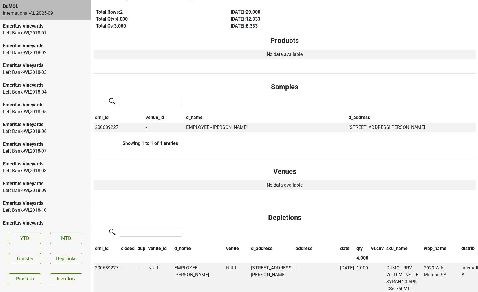
scroll to position [818, 0]
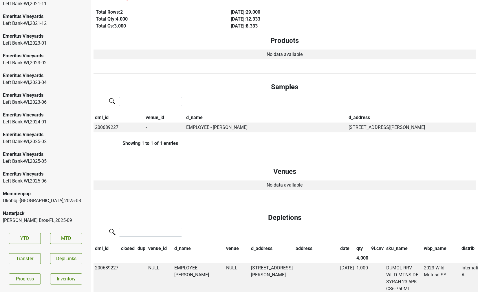
click at [29, 218] on div "[PERSON_NAME] Bros-[GEOGRAPHIC_DATA] , 2025 - 09" at bounding box center [45, 220] width 85 height 7
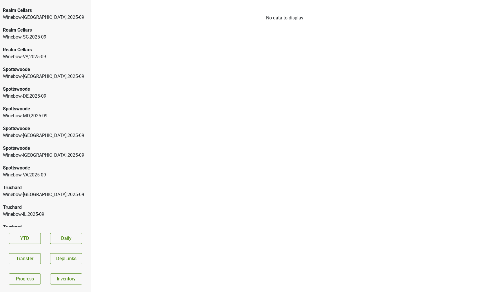
scroll to position [1685, 0]
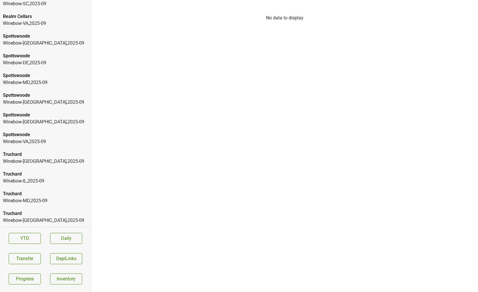
click at [45, 50] on div "Spottswoode Winebow-DE , 2025 - 09" at bounding box center [45, 60] width 91 height 20
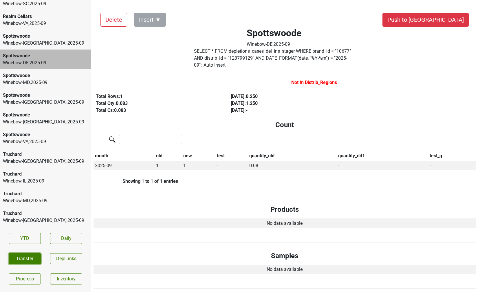
click at [21, 255] on button "Transfer" at bounding box center [25, 258] width 32 height 11
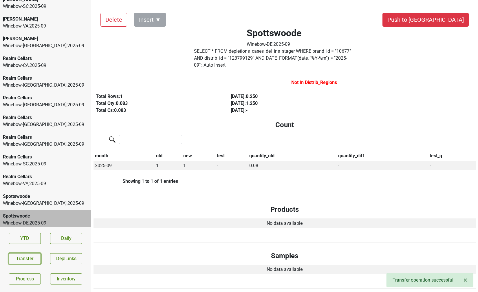
scroll to position [1519, 0]
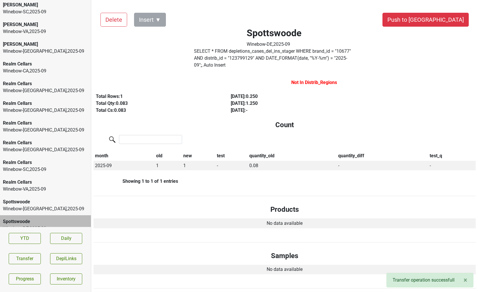
click at [36, 92] on div "Winebow-FL , 2025 - 09" at bounding box center [45, 90] width 85 height 7
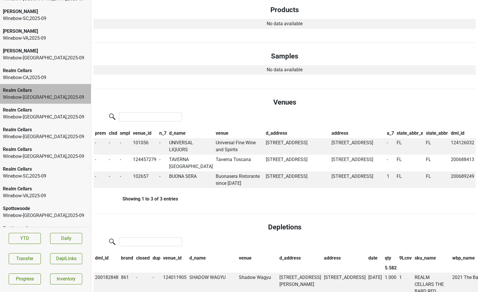
scroll to position [0, 0]
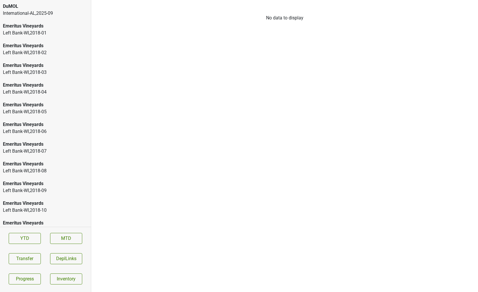
click at [30, 15] on div "International-AL , 2025 - 09" at bounding box center [45, 13] width 85 height 7
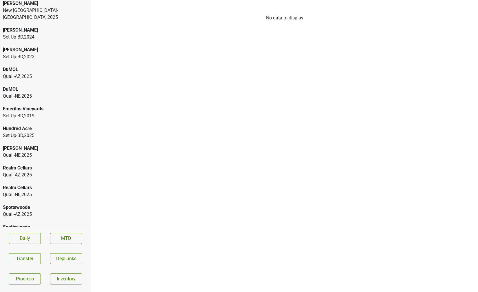
scroll to position [108, 0]
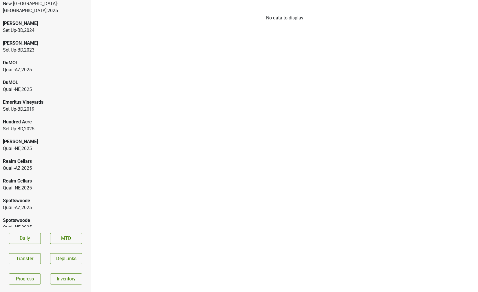
click at [23, 158] on div "Realm Cellars" at bounding box center [45, 161] width 85 height 7
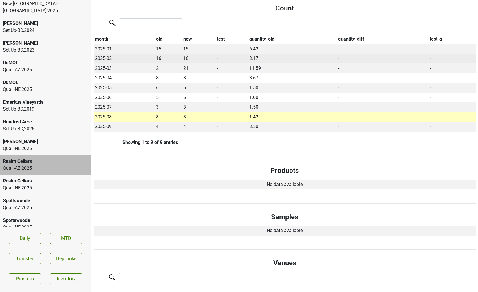
scroll to position [109, 0]
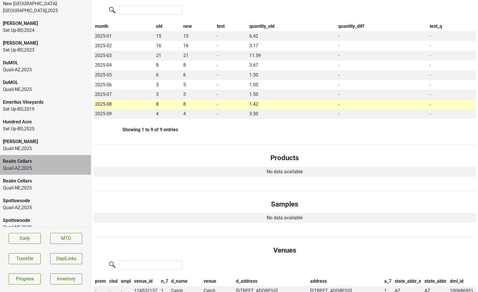
click at [44, 204] on div "Quail-AZ , 2025" at bounding box center [45, 207] width 85 height 7
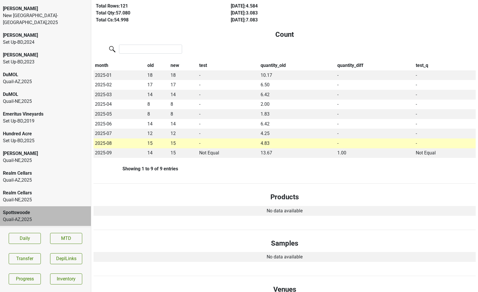
scroll to position [94, 0]
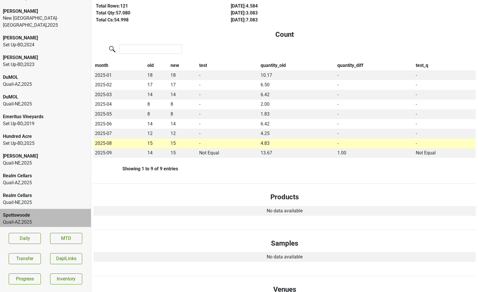
click at [17, 161] on div "[PERSON_NAME]-NE , 2025" at bounding box center [45, 160] width 91 height 20
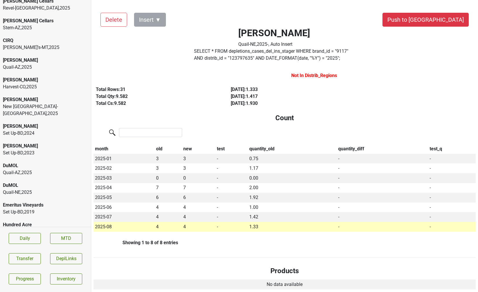
scroll to position [0, 0]
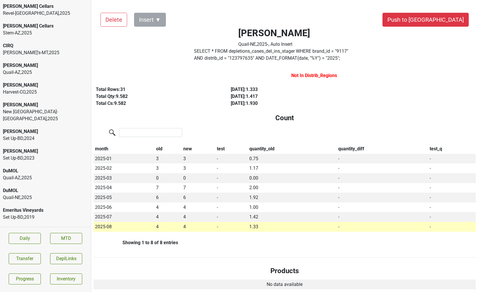
click at [20, 58] on div "CIRQ [PERSON_NAME]'s-MT , 2025" at bounding box center [45, 49] width 91 height 20
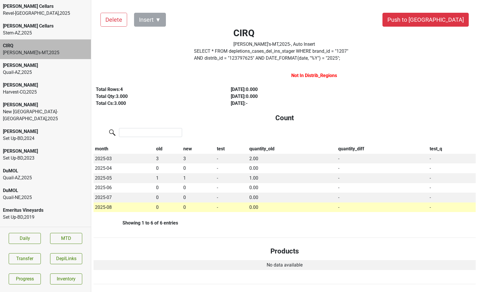
click at [47, 63] on div "[PERSON_NAME]" at bounding box center [45, 65] width 85 height 7
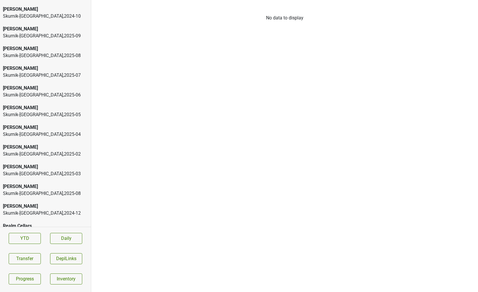
scroll to position [1212, 0]
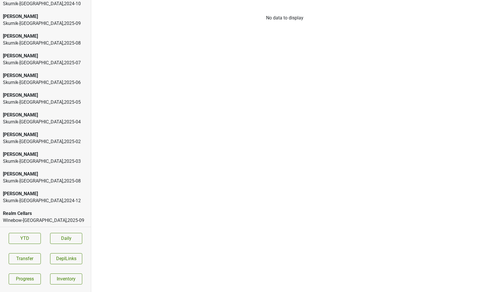
click at [28, 211] on div "Realm Cellars" at bounding box center [45, 213] width 85 height 7
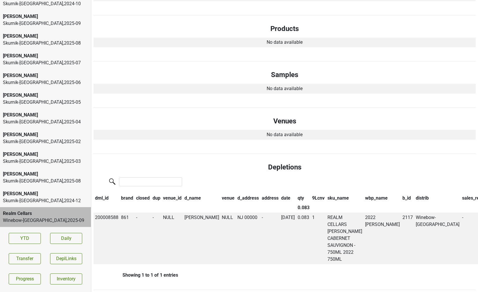
scroll to position [0, 0]
